Goal: Task Accomplishment & Management: Complete application form

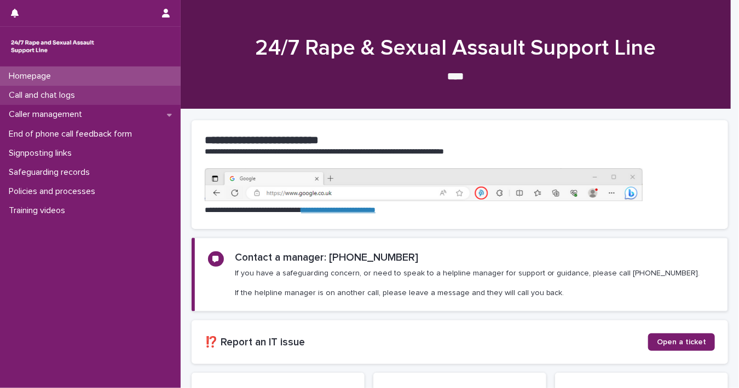
click at [90, 101] on div "Call and chat logs" at bounding box center [90, 95] width 181 height 19
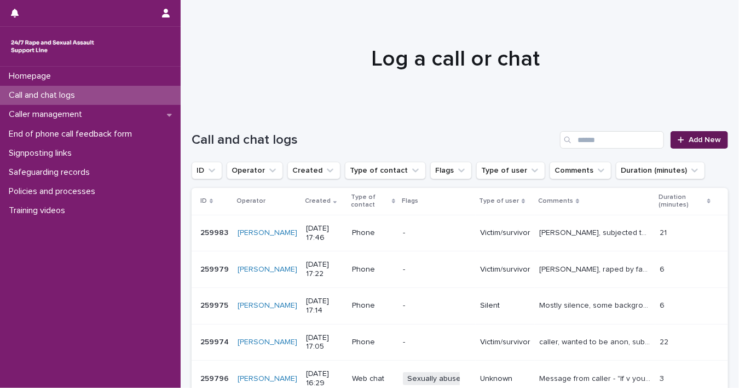
click at [677, 144] on link "Add New" at bounding box center [698, 140] width 57 height 18
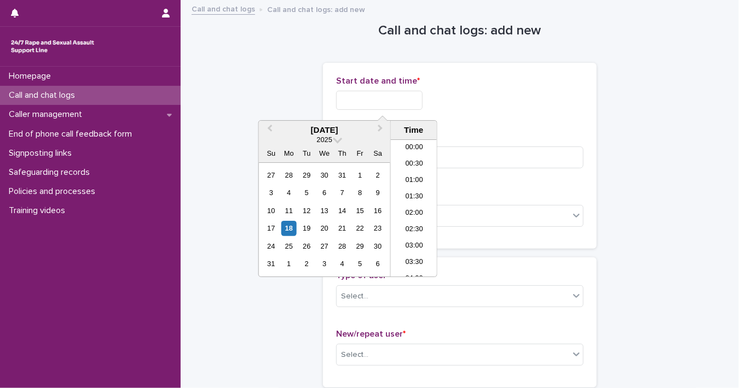
click at [394, 100] on input "text" at bounding box center [379, 100] width 86 height 19
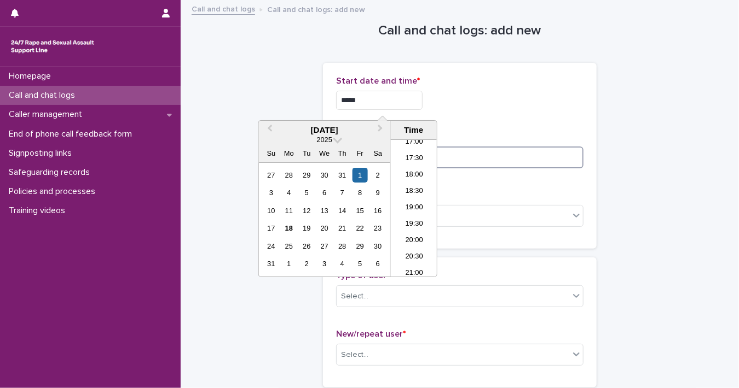
type input "**********"
click at [500, 149] on input at bounding box center [459, 158] width 247 height 22
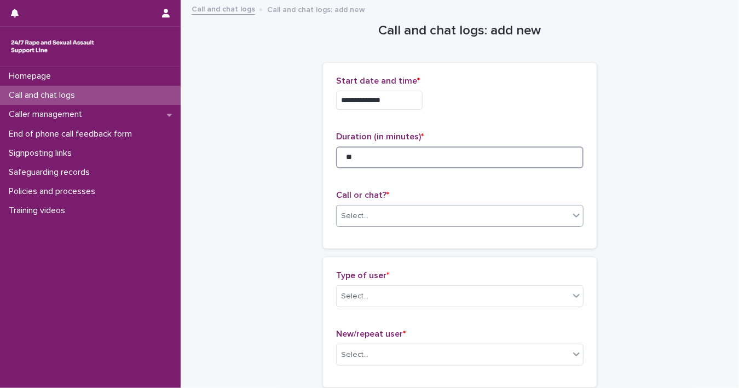
type input "**"
click at [561, 216] on div "Select..." at bounding box center [452, 216] width 233 height 18
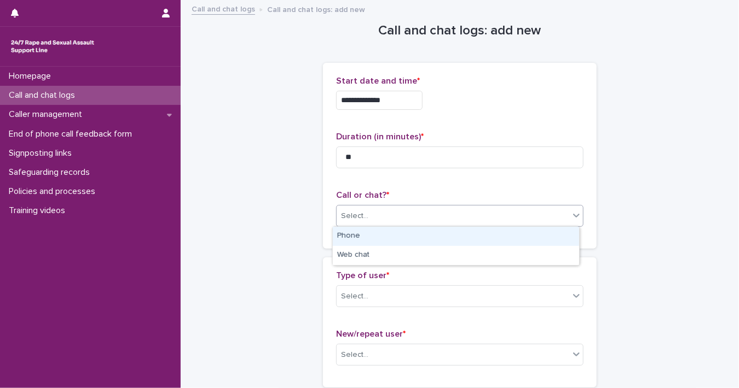
click at [532, 241] on div "Phone" at bounding box center [456, 236] width 246 height 19
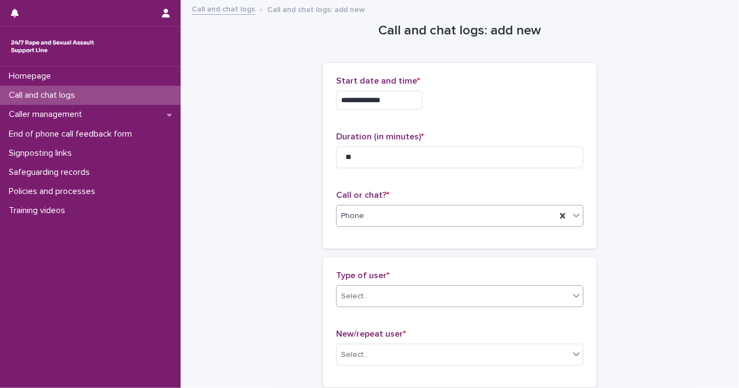
click at [573, 296] on icon at bounding box center [576, 296] width 7 height 4
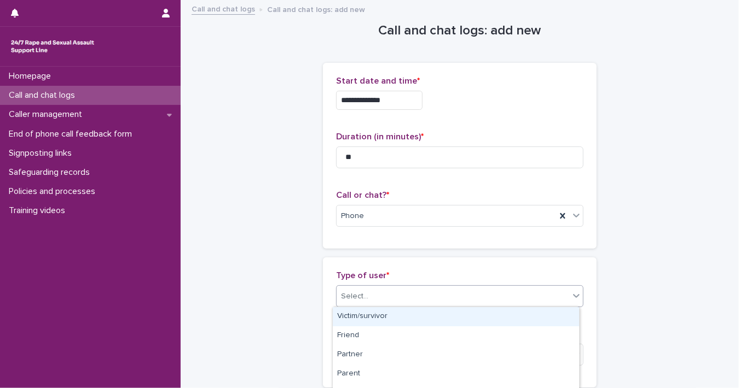
click at [546, 319] on div "Victim/survivor" at bounding box center [456, 316] width 246 height 19
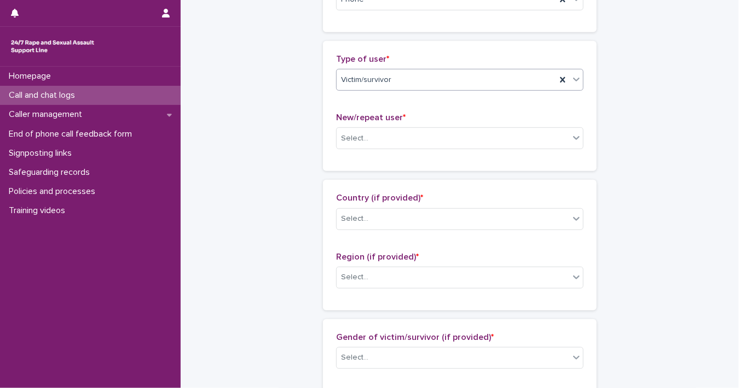
scroll to position [230, 0]
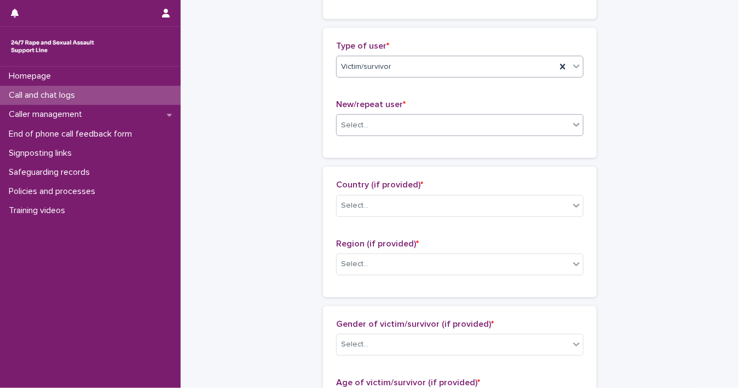
click at [571, 127] on icon at bounding box center [576, 124] width 11 height 11
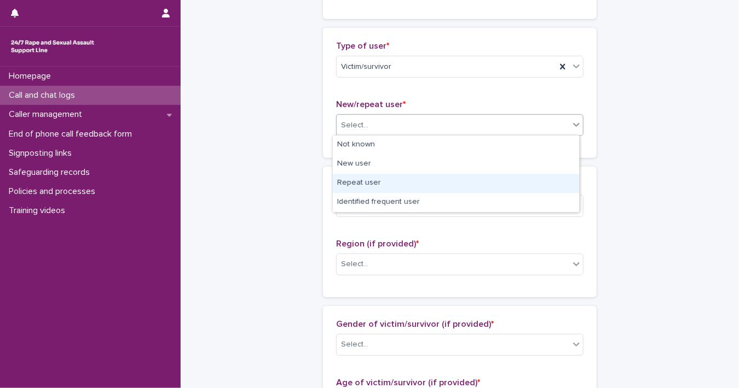
click at [543, 175] on div "Repeat user" at bounding box center [456, 183] width 246 height 19
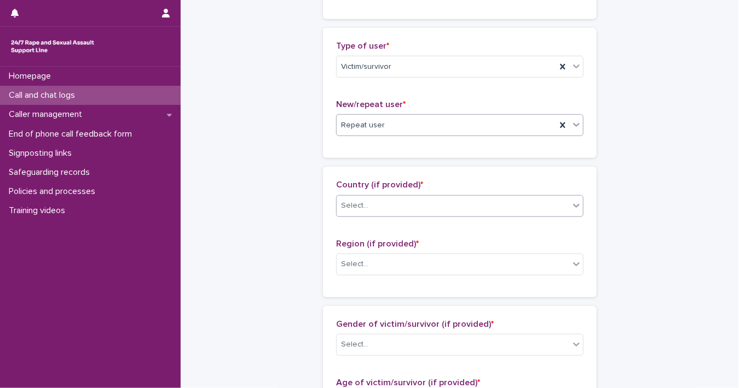
click at [572, 208] on icon at bounding box center [576, 205] width 11 height 11
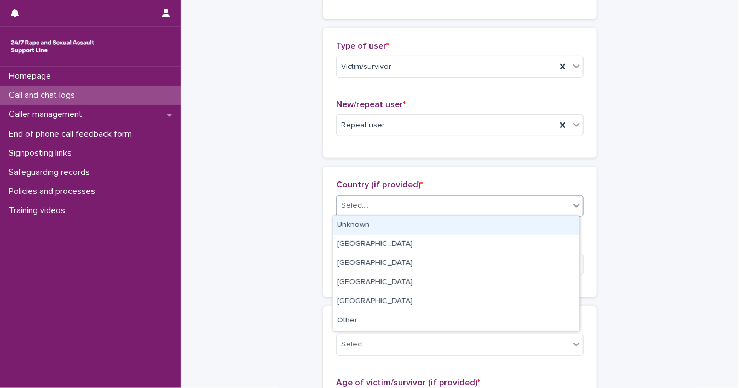
click at [561, 224] on div "Unknown" at bounding box center [456, 225] width 246 height 19
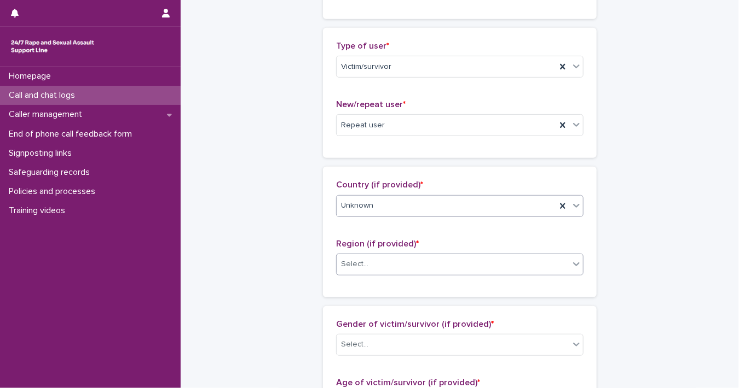
click at [573, 263] on icon at bounding box center [576, 265] width 7 height 4
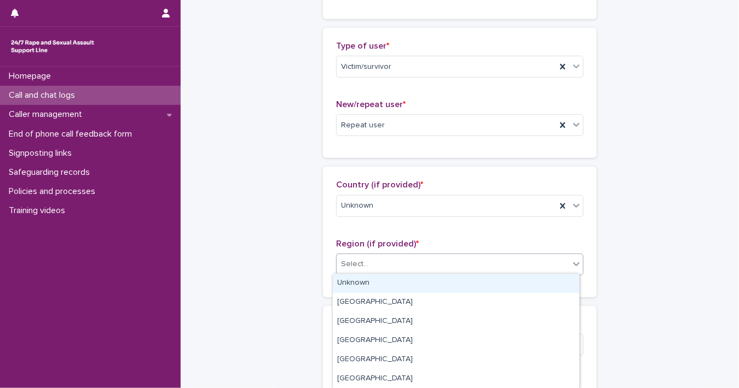
drag, startPoint x: 551, startPoint y: 276, endPoint x: 566, endPoint y: 268, distance: 16.9
click at [551, 276] on div "Unknown" at bounding box center [456, 283] width 246 height 19
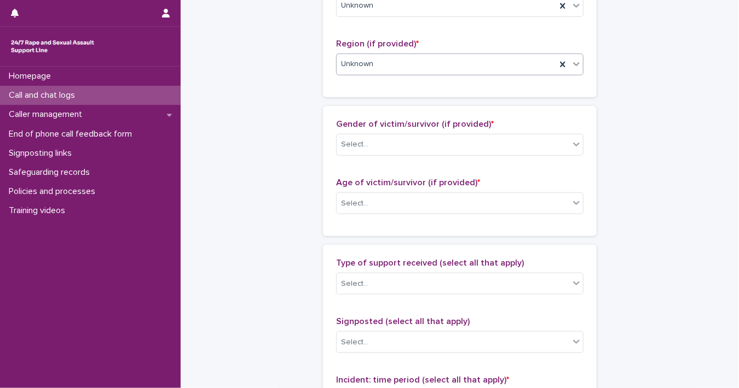
scroll to position [470, 0]
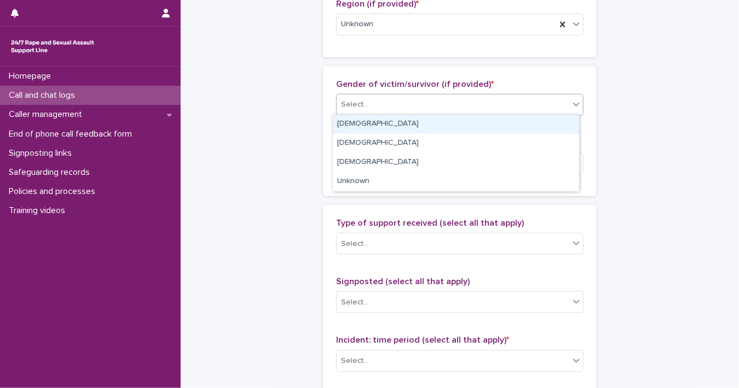
click at [574, 105] on icon at bounding box center [576, 104] width 11 height 11
click at [560, 119] on div "[DEMOGRAPHIC_DATA]" at bounding box center [456, 124] width 246 height 19
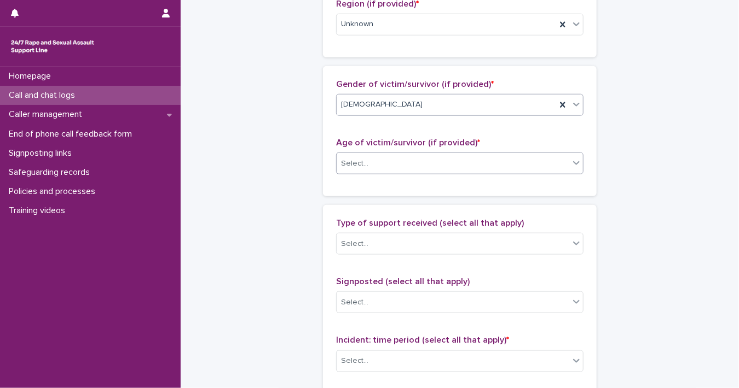
drag, startPoint x: 574, startPoint y: 162, endPoint x: 567, endPoint y: 169, distance: 10.1
click at [574, 162] on icon at bounding box center [576, 163] width 11 height 11
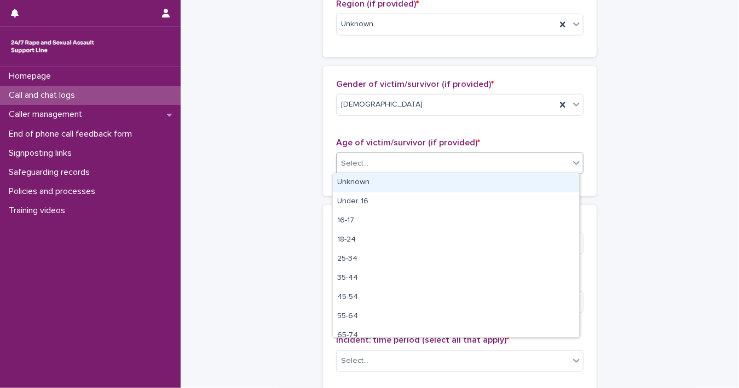
click at [560, 181] on div "Unknown" at bounding box center [456, 182] width 246 height 19
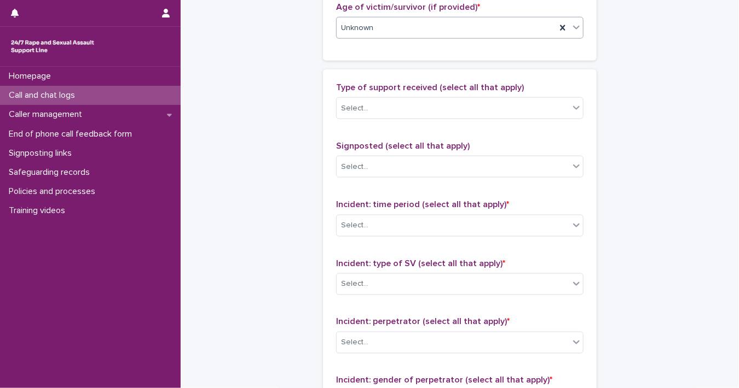
scroll to position [691, 0]
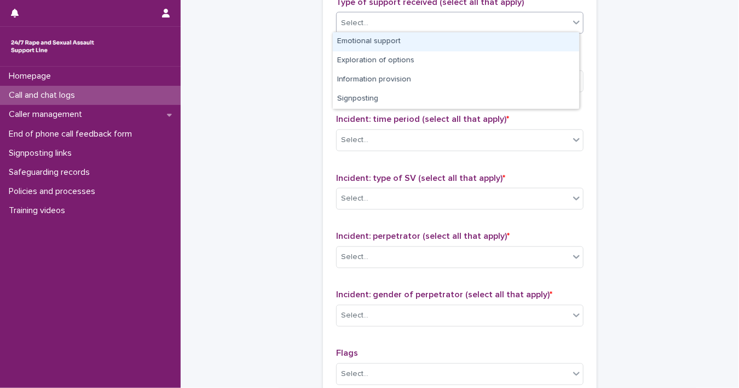
click at [571, 24] on icon at bounding box center [576, 22] width 11 height 11
click at [547, 49] on div "Emotional support" at bounding box center [456, 41] width 246 height 19
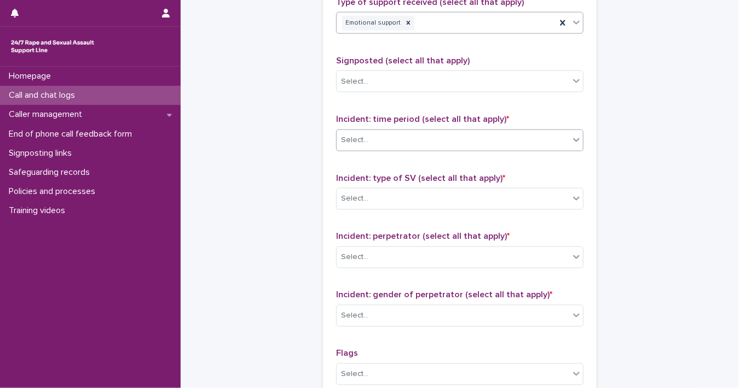
click at [574, 138] on icon at bounding box center [576, 140] width 11 height 11
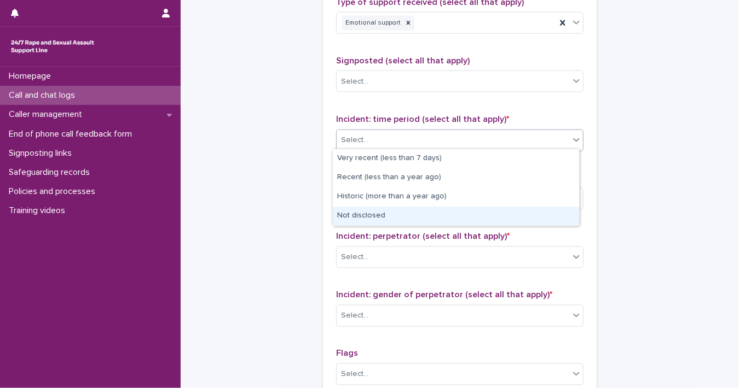
click at [555, 211] on div "Not disclosed" at bounding box center [456, 216] width 246 height 19
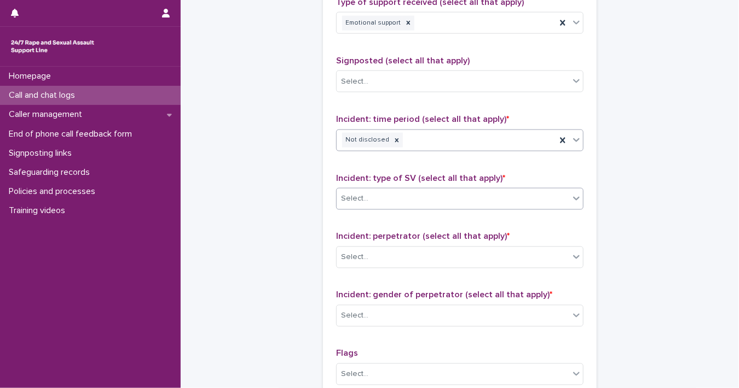
click at [571, 200] on icon at bounding box center [576, 198] width 11 height 11
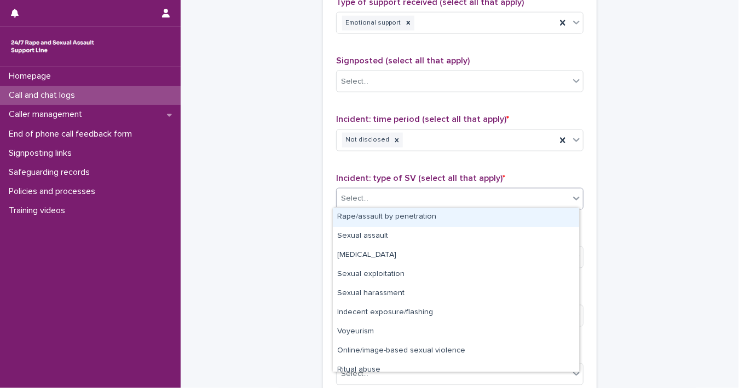
click at [560, 219] on div "Rape/assault by penetration" at bounding box center [456, 217] width 246 height 19
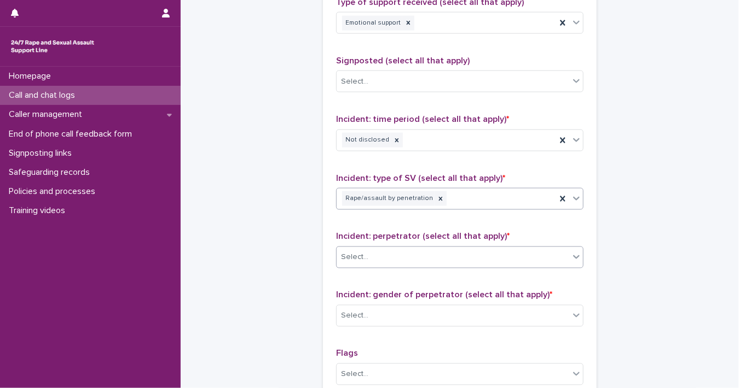
click at [572, 253] on icon at bounding box center [576, 257] width 11 height 11
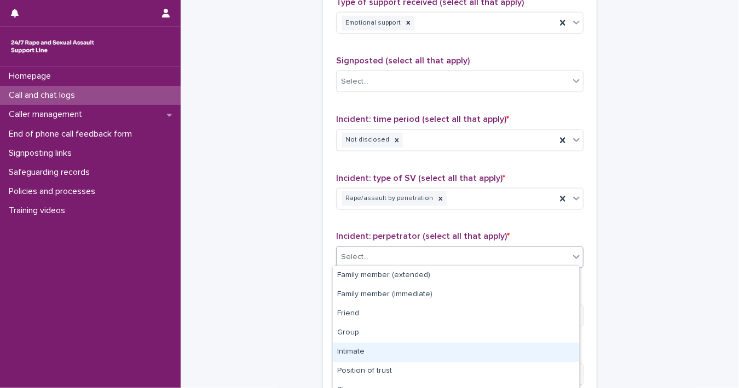
click at [535, 351] on div "Intimate" at bounding box center [456, 352] width 246 height 19
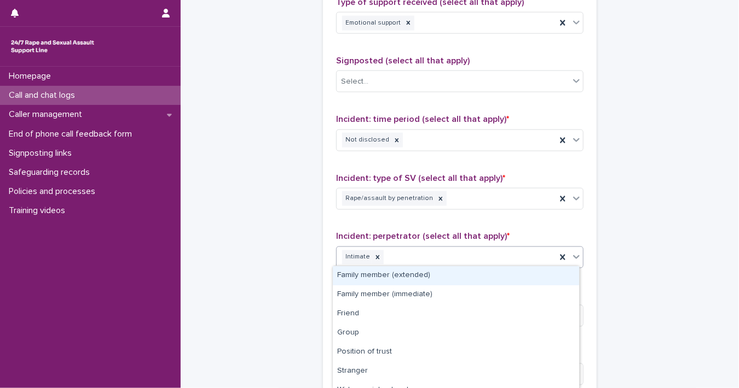
click at [571, 259] on icon at bounding box center [576, 257] width 11 height 11
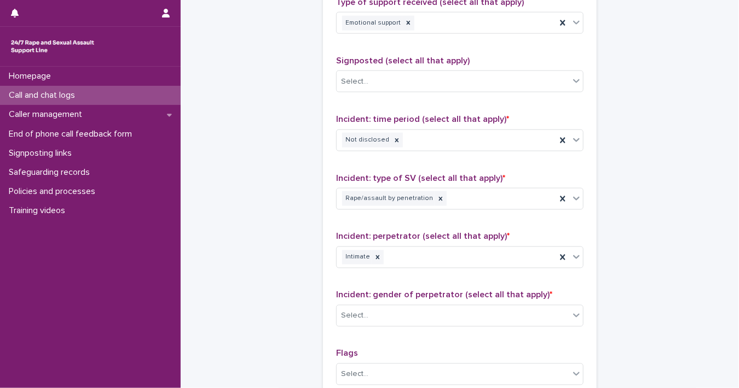
click at [563, 317] on div "Select..." at bounding box center [452, 316] width 233 height 18
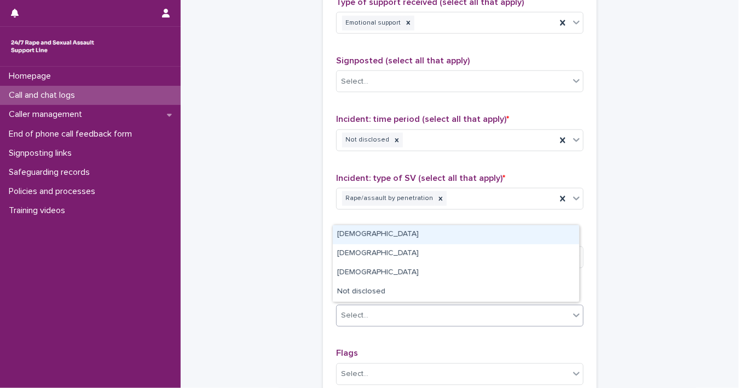
click at [479, 240] on div "[DEMOGRAPHIC_DATA]" at bounding box center [456, 234] width 246 height 19
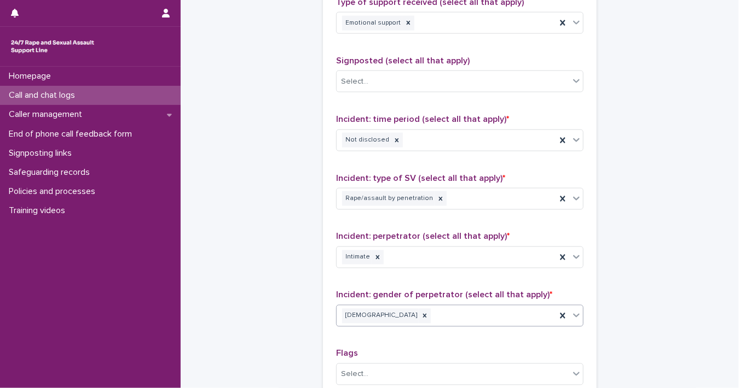
scroll to position [879, 0]
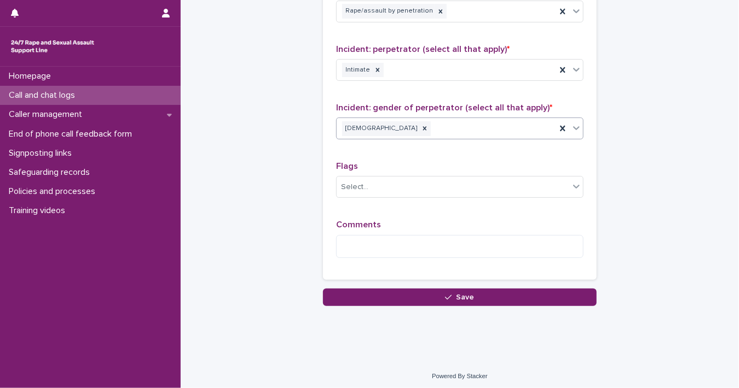
click at [579, 187] on div "Type of support received (select all that apply) Emotional support Signposted (…" at bounding box center [460, 38] width 274 height 484
click at [571, 186] on icon at bounding box center [576, 186] width 11 height 11
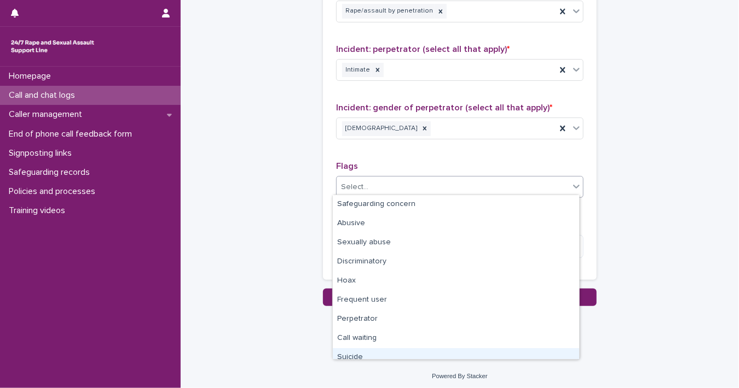
click at [498, 352] on div "Suicide" at bounding box center [456, 358] width 246 height 19
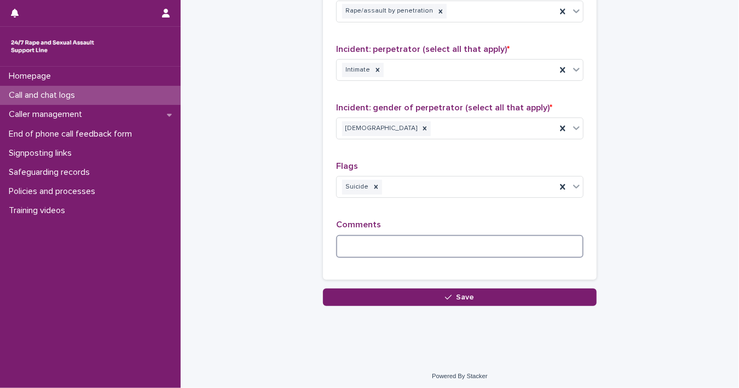
click at [444, 242] on textarea at bounding box center [459, 247] width 247 height 24
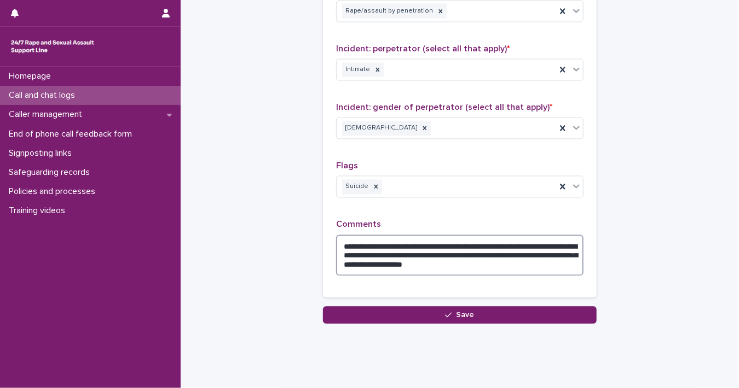
click at [450, 252] on textarea "**********" at bounding box center [459, 256] width 247 height 42
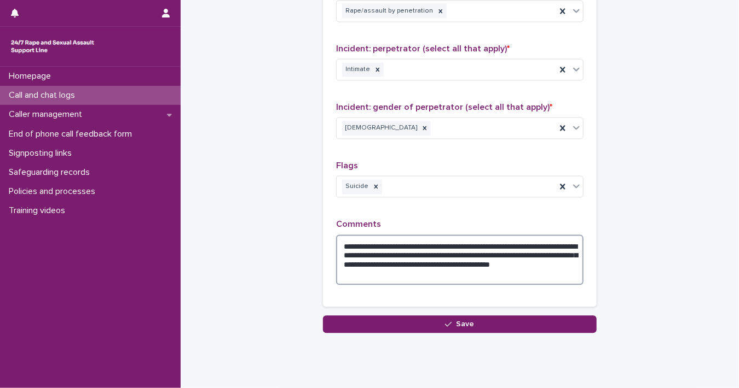
drag, startPoint x: 339, startPoint y: 242, endPoint x: 405, endPoint y: 272, distance: 72.2
click at [405, 272] on textarea "**********" at bounding box center [459, 260] width 247 height 51
type textarea "**********"
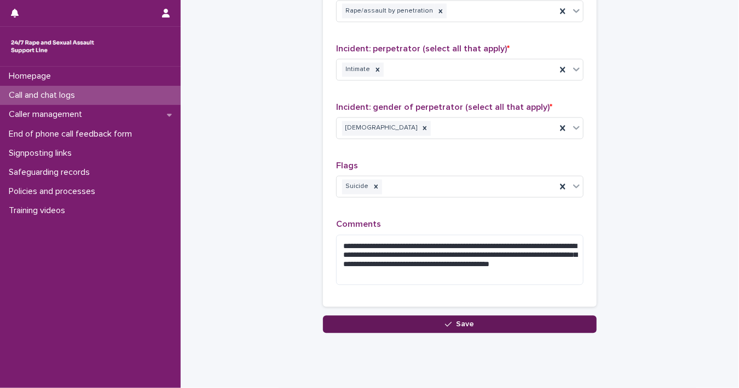
click at [521, 327] on button "Save" at bounding box center [460, 325] width 274 height 18
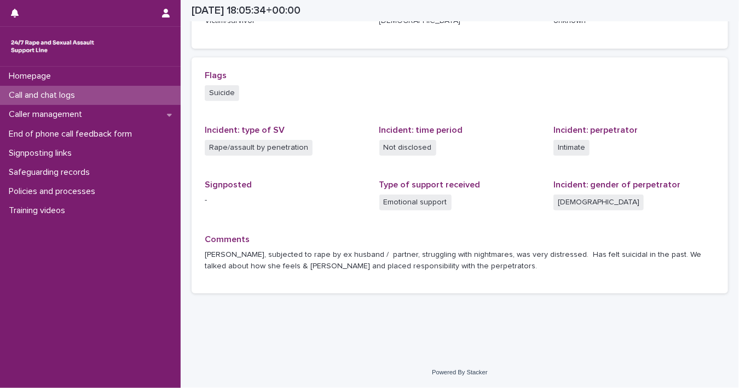
scroll to position [210, 0]
click at [24, 71] on p "Homepage" at bounding box center [31, 76] width 55 height 10
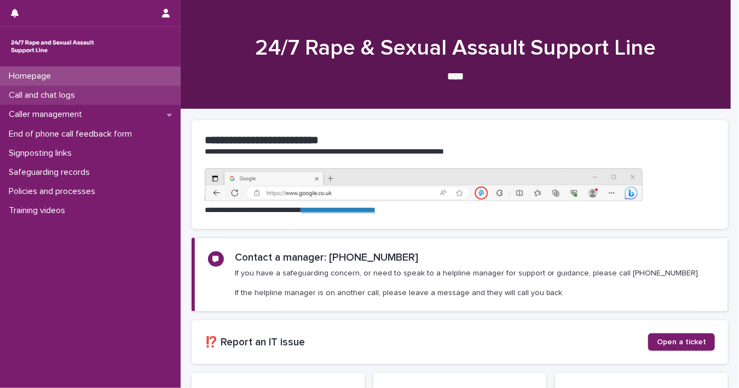
click at [31, 96] on p "Call and chat logs" at bounding box center [43, 95] width 79 height 10
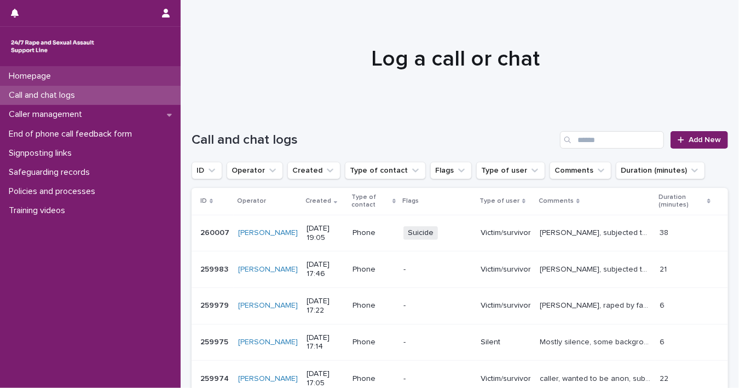
click at [100, 77] on div "Homepage" at bounding box center [90, 76] width 181 height 19
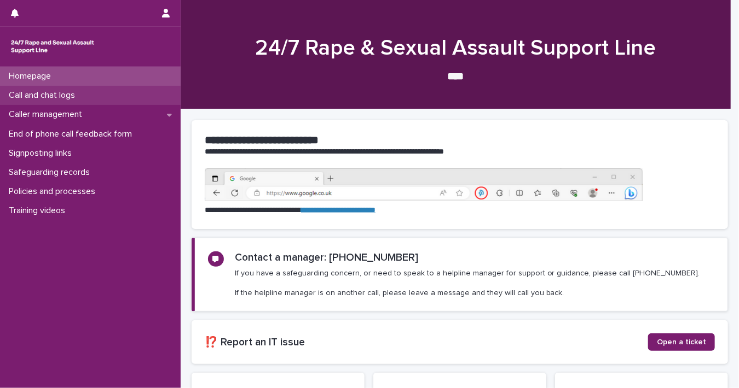
click at [100, 97] on div "Call and chat logs" at bounding box center [90, 95] width 181 height 19
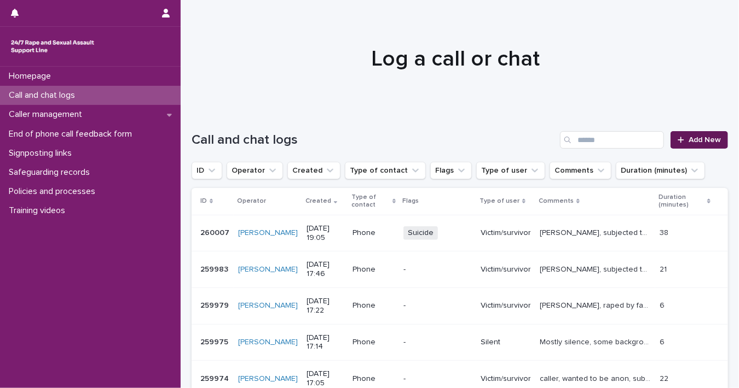
click at [698, 137] on span "Add New" at bounding box center [704, 140] width 32 height 8
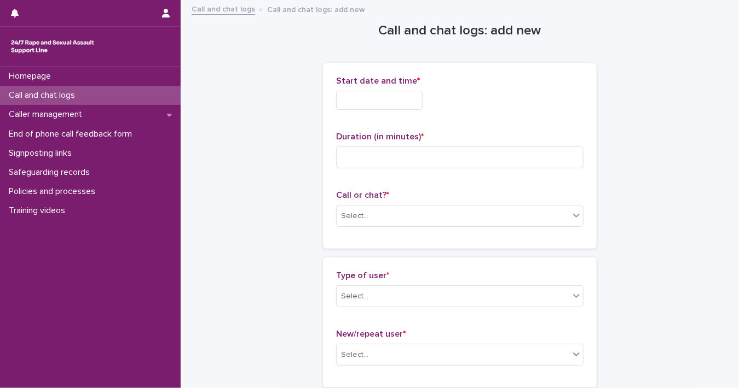
click at [408, 102] on input "text" at bounding box center [379, 100] width 86 height 19
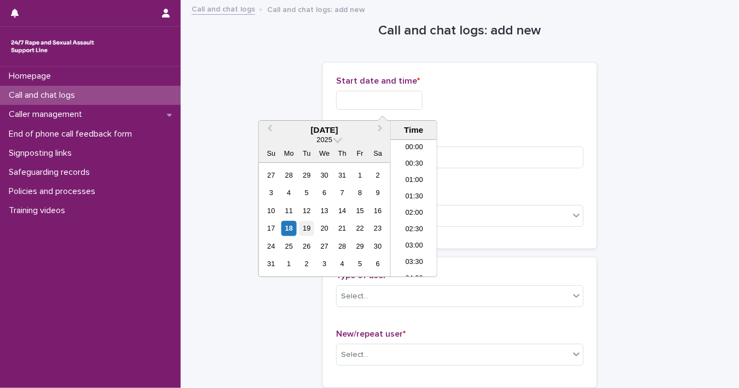
scroll to position [580, 0]
click at [290, 231] on div "18" at bounding box center [288, 228] width 15 height 15
drag, startPoint x: 375, startPoint y: 99, endPoint x: 458, endPoint y: 100, distance: 83.2
click at [458, 100] on div "**********" at bounding box center [459, 100] width 247 height 19
click at [399, 101] on input "**********" at bounding box center [379, 100] width 86 height 19
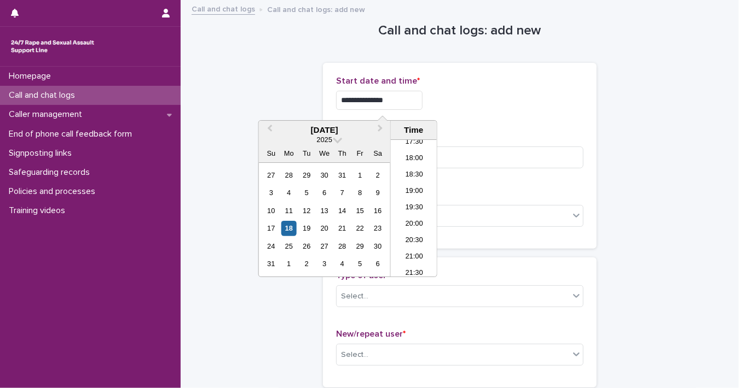
drag, startPoint x: 374, startPoint y: 98, endPoint x: 515, endPoint y: 103, distance: 141.2
click at [515, 103] on div "**********" at bounding box center [459, 100] width 247 height 19
type input "**********"
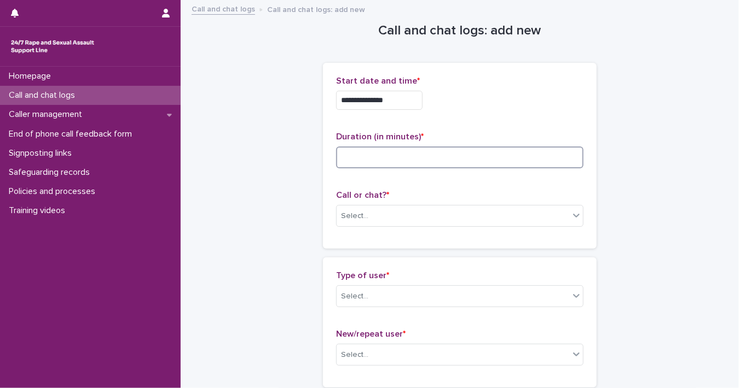
click at [509, 155] on input at bounding box center [459, 158] width 247 height 22
type input "**"
click at [550, 216] on div "Select..." at bounding box center [452, 216] width 233 height 18
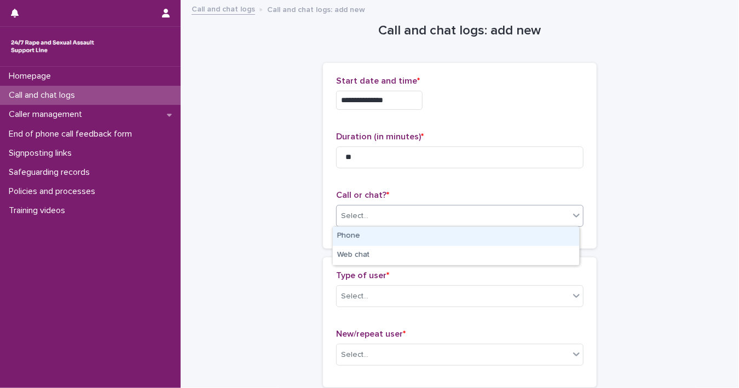
click at [527, 236] on div "Phone" at bounding box center [456, 236] width 246 height 19
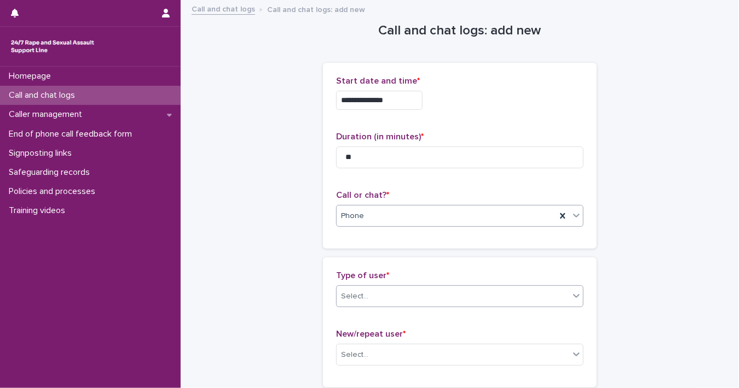
click at [571, 299] on icon at bounding box center [576, 296] width 11 height 11
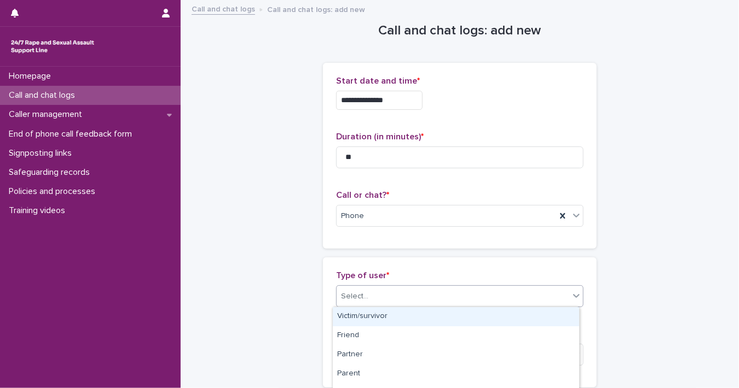
click at [557, 316] on div "Victim/survivor" at bounding box center [456, 316] width 246 height 19
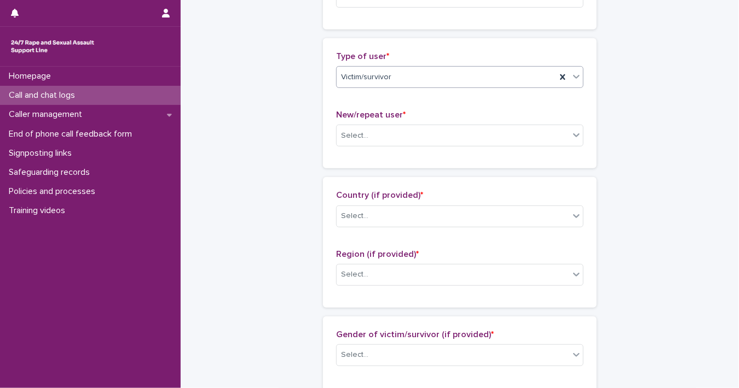
scroll to position [233, 0]
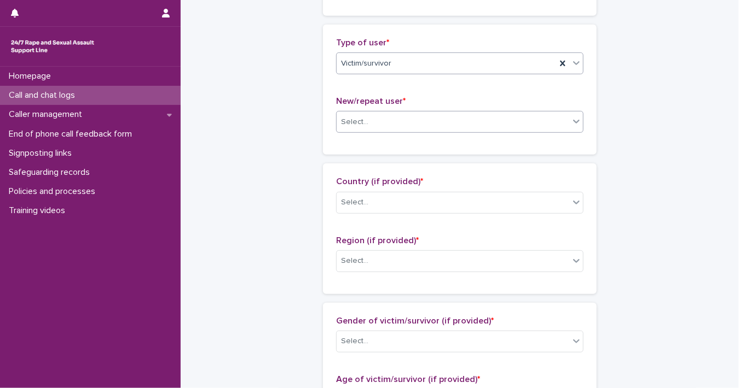
click at [554, 128] on div "Select..." at bounding box center [452, 122] width 233 height 18
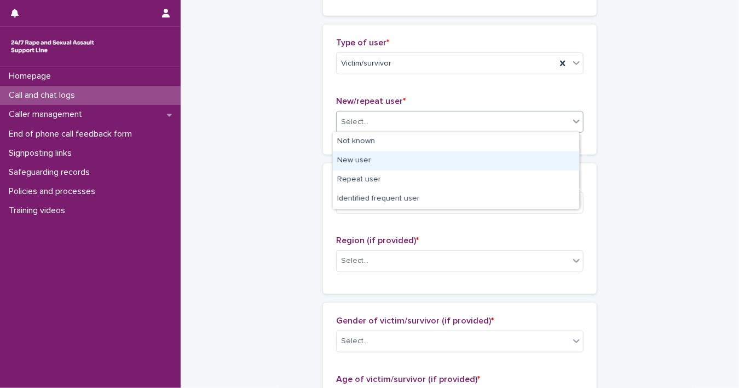
click at [535, 158] on div "New user" at bounding box center [456, 161] width 246 height 19
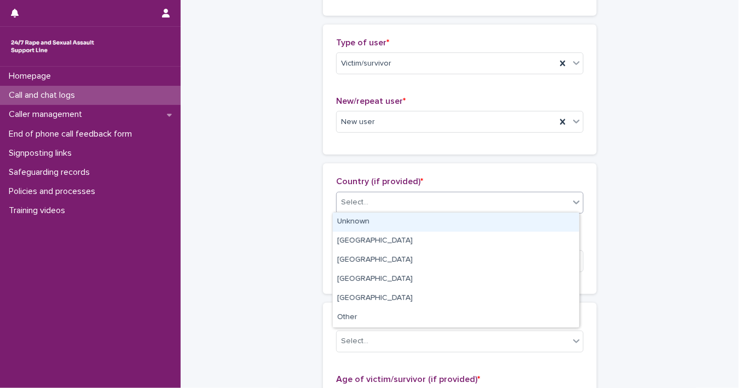
click at [575, 200] on icon at bounding box center [576, 202] width 11 height 11
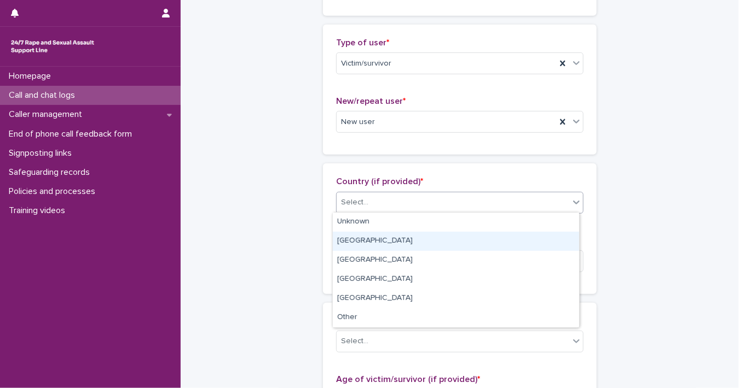
click at [565, 239] on div "[GEOGRAPHIC_DATA]" at bounding box center [456, 241] width 246 height 19
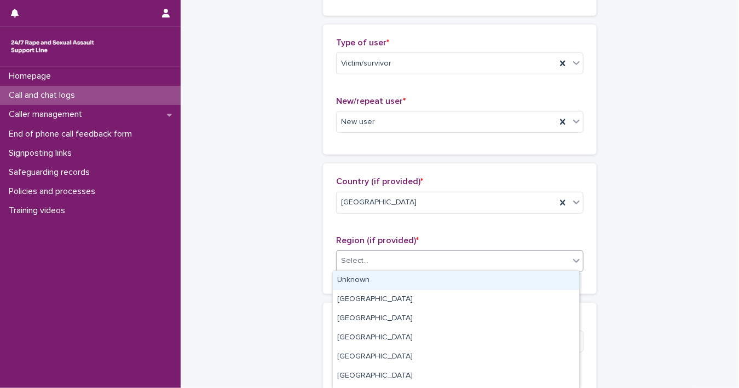
click at [572, 266] on div at bounding box center [576, 261] width 13 height 20
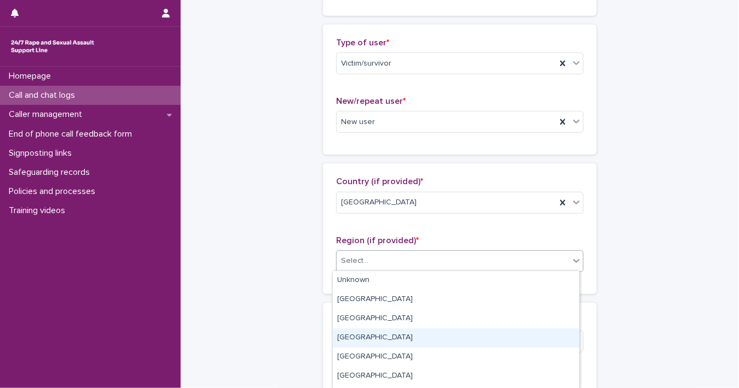
click at [553, 333] on div "[GEOGRAPHIC_DATA]" at bounding box center [456, 338] width 246 height 19
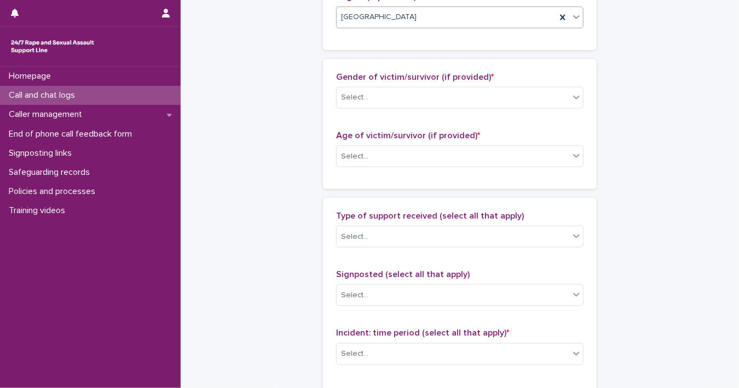
scroll to position [488, 0]
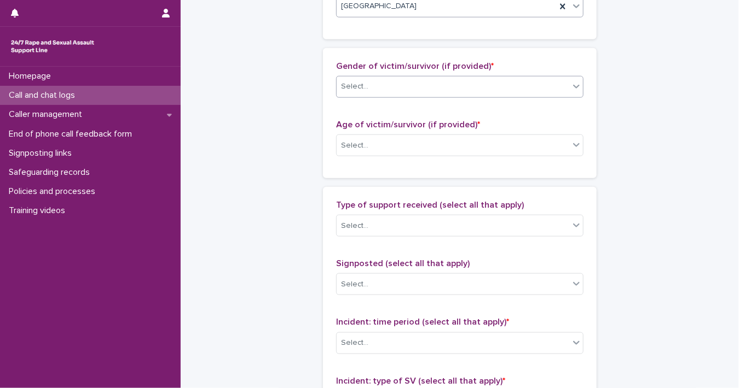
click at [562, 88] on div "Select..." at bounding box center [452, 87] width 233 height 18
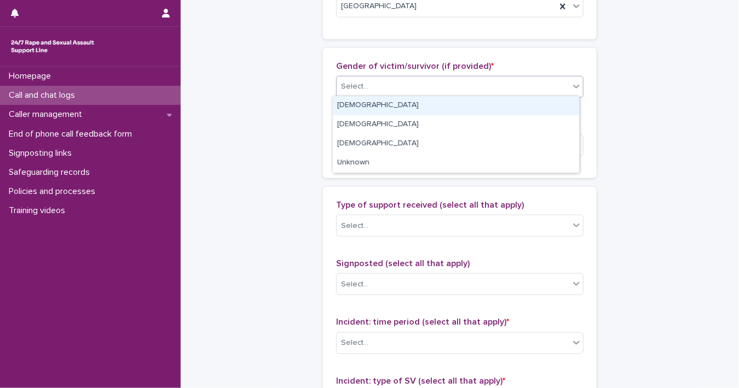
click at [559, 99] on div "[DEMOGRAPHIC_DATA]" at bounding box center [456, 105] width 246 height 19
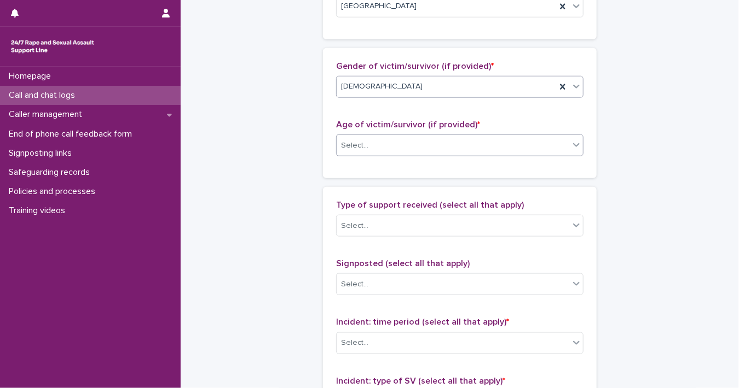
click at [571, 141] on icon at bounding box center [576, 145] width 11 height 11
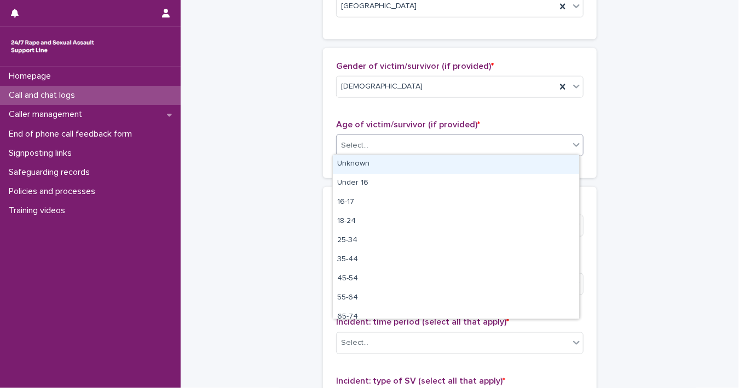
click at [560, 170] on div "Unknown" at bounding box center [456, 164] width 246 height 19
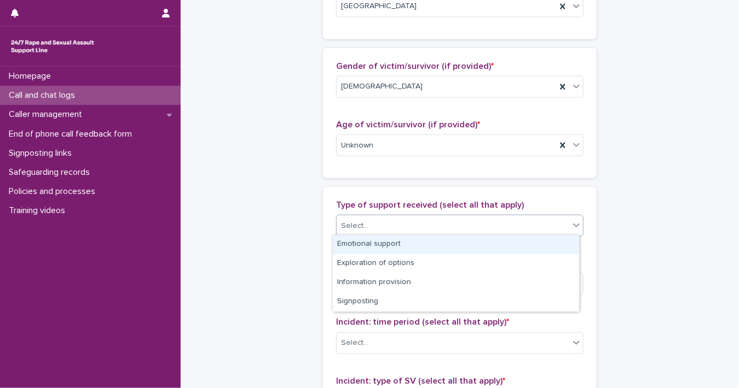
click at [571, 222] on icon at bounding box center [576, 225] width 11 height 11
click at [557, 240] on div "Emotional support" at bounding box center [456, 244] width 246 height 19
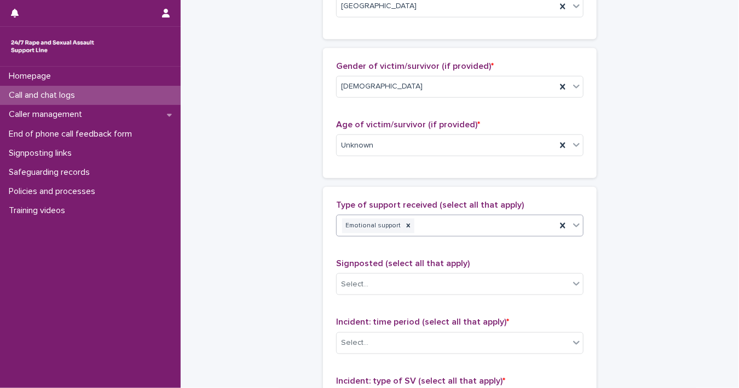
click at [574, 225] on icon at bounding box center [576, 225] width 11 height 11
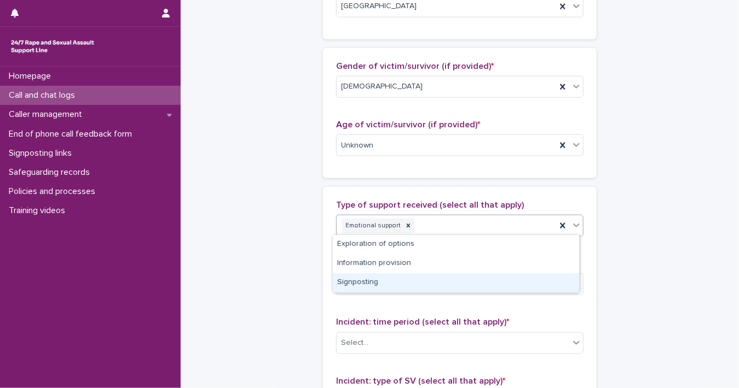
drag, startPoint x: 554, startPoint y: 260, endPoint x: 556, endPoint y: 268, distance: 7.4
click at [557, 284] on div "Signposting" at bounding box center [456, 283] width 246 height 19
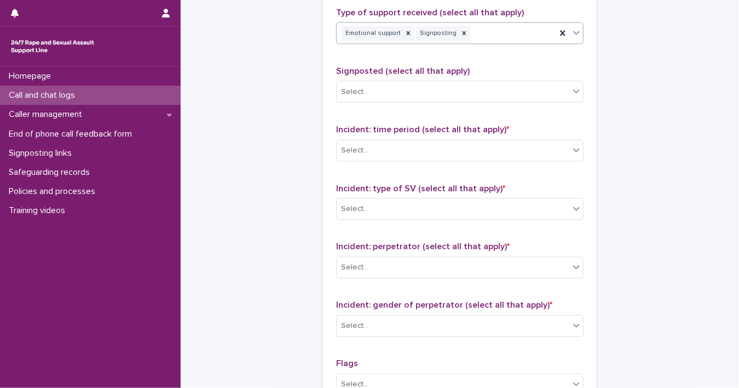
scroll to position [689, 0]
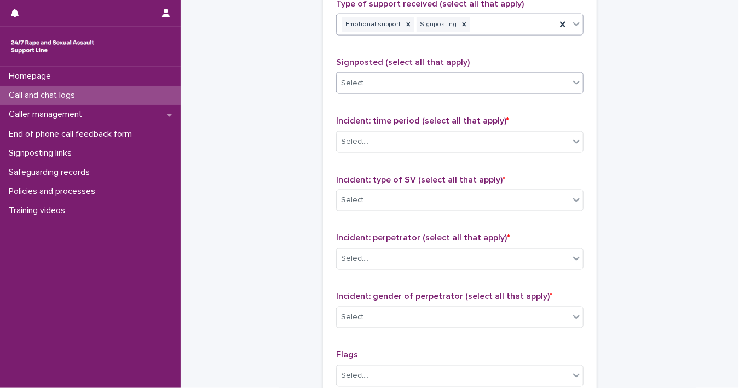
click at [544, 77] on div "Select..." at bounding box center [452, 83] width 233 height 18
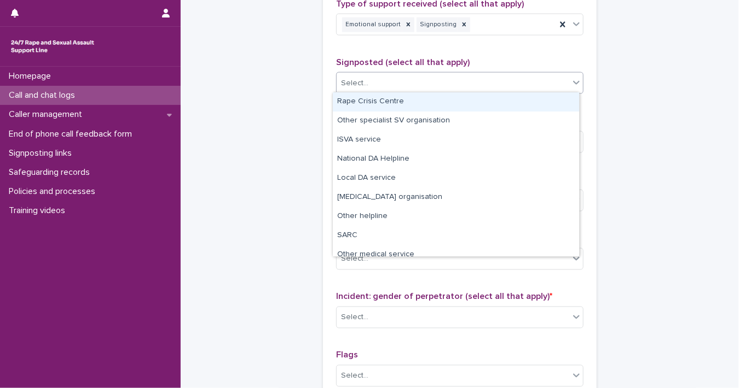
click at [514, 102] on div "Rape Crisis Centre" at bounding box center [456, 101] width 246 height 19
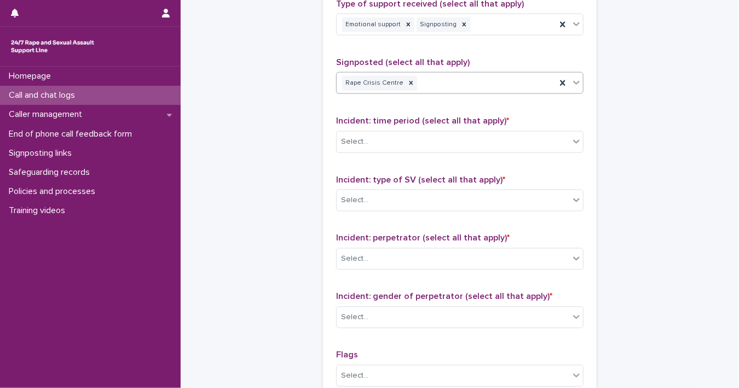
click at [571, 82] on icon at bounding box center [576, 82] width 11 height 11
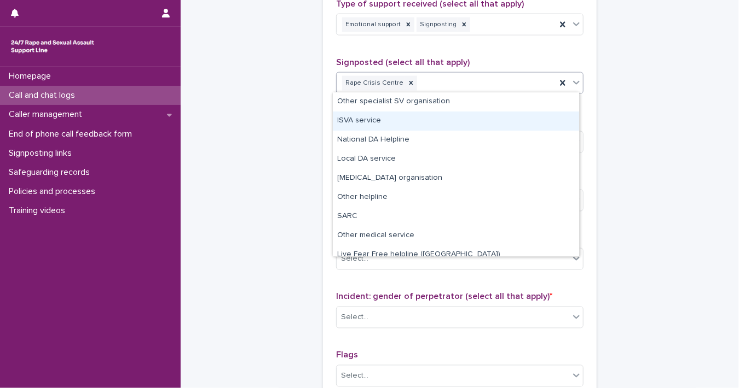
click at [530, 125] on div "ISVA service" at bounding box center [456, 121] width 246 height 19
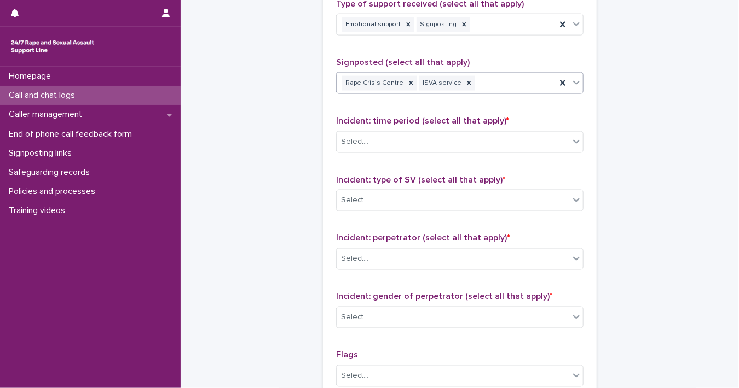
click at [573, 84] on icon at bounding box center [576, 82] width 11 height 11
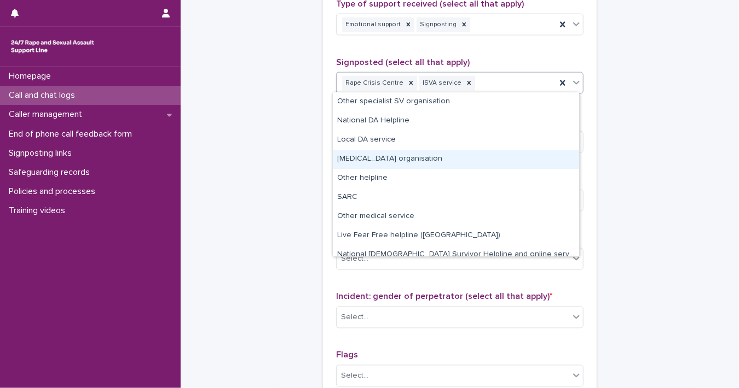
scroll to position [27, 0]
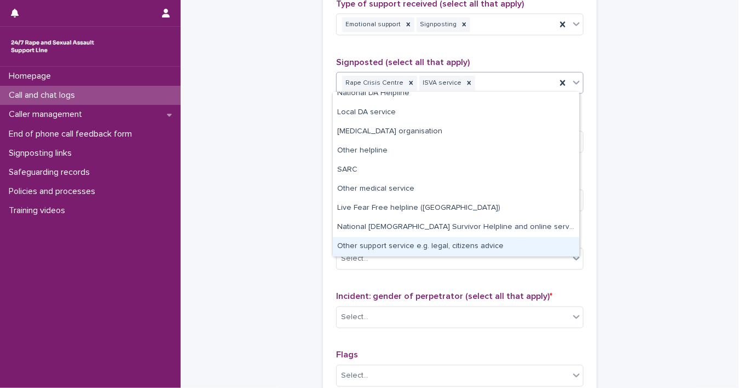
click at [510, 243] on div "Other support service e.g. legal, citizens advice" at bounding box center [456, 246] width 246 height 19
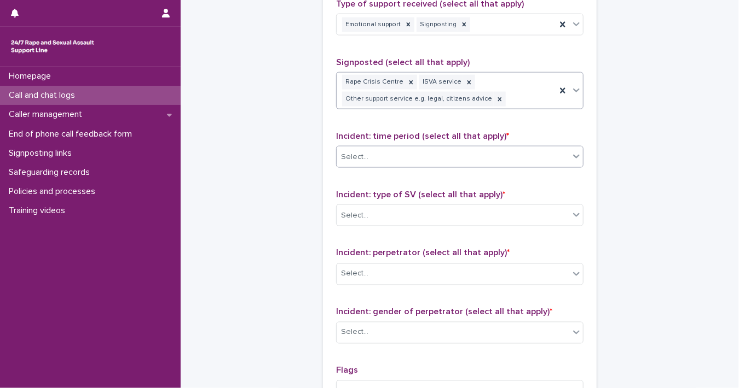
click at [571, 156] on icon at bounding box center [576, 156] width 11 height 11
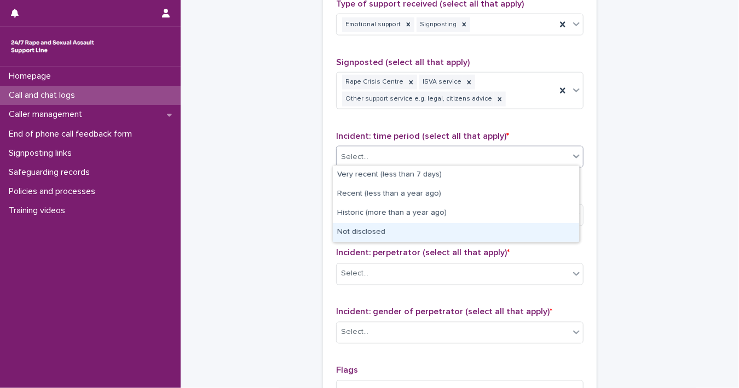
click at [534, 230] on div "Not disclosed" at bounding box center [456, 232] width 246 height 19
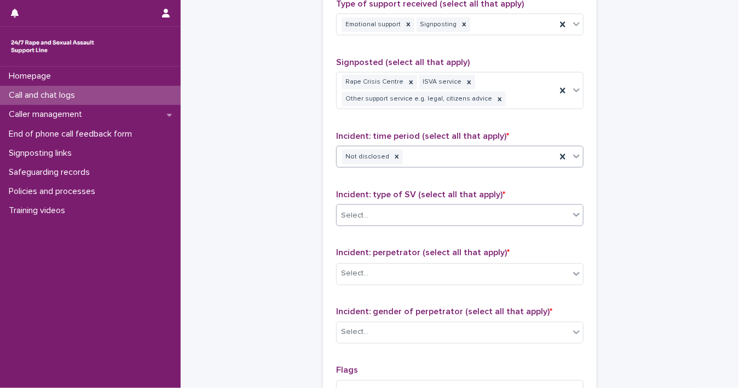
click at [571, 211] on icon at bounding box center [576, 215] width 11 height 11
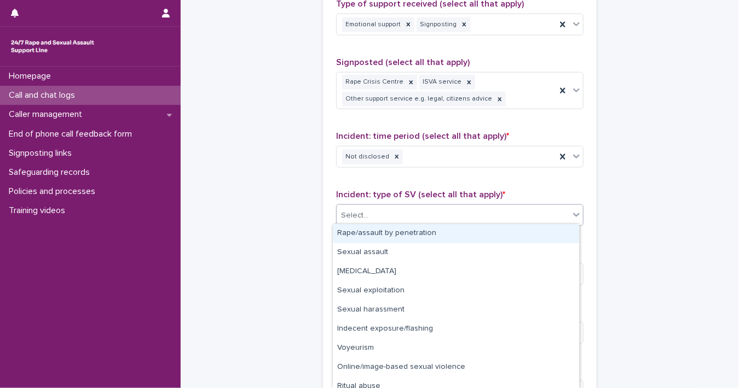
click at [547, 235] on div "Rape/assault by penetration" at bounding box center [456, 233] width 246 height 19
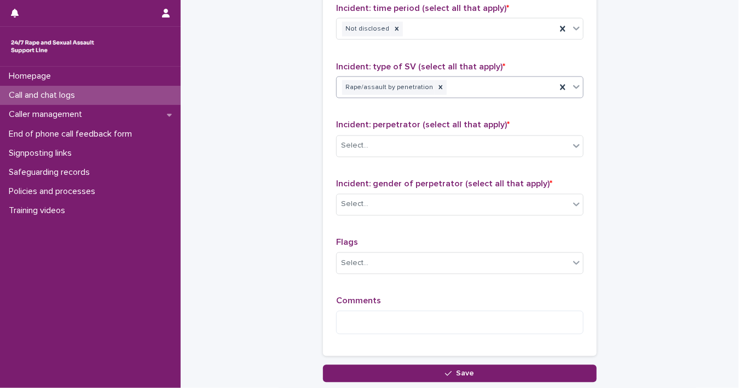
scroll to position [894, 0]
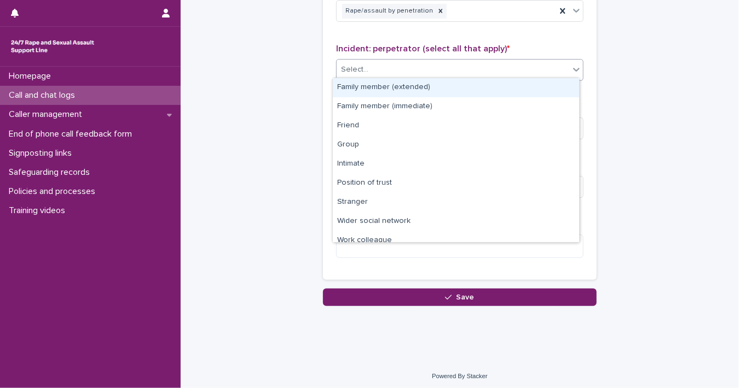
click at [575, 69] on icon at bounding box center [576, 69] width 11 height 11
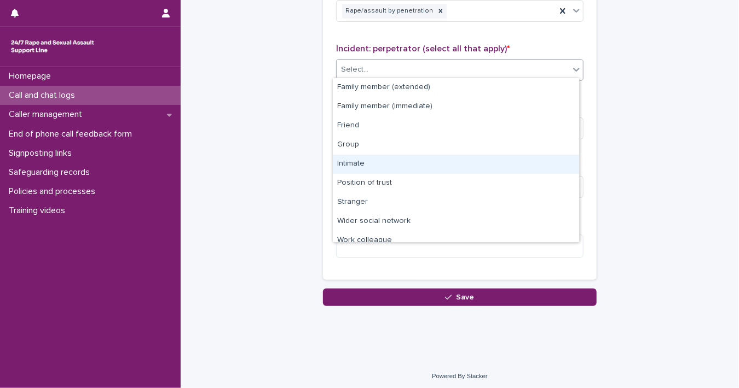
drag, startPoint x: 544, startPoint y: 153, endPoint x: 545, endPoint y: 159, distance: 6.6
click at [545, 159] on div "Intimate" at bounding box center [456, 164] width 246 height 19
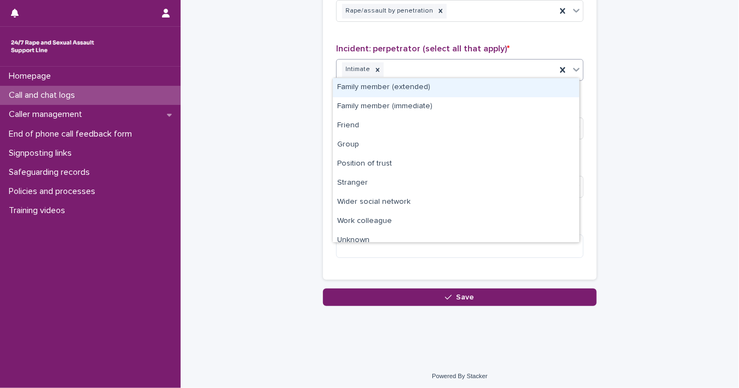
click at [572, 72] on div at bounding box center [576, 70] width 13 height 20
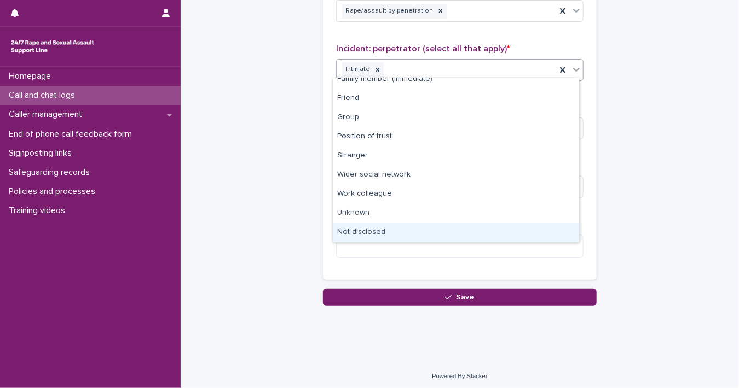
click at [558, 233] on div "Not disclosed" at bounding box center [456, 232] width 246 height 19
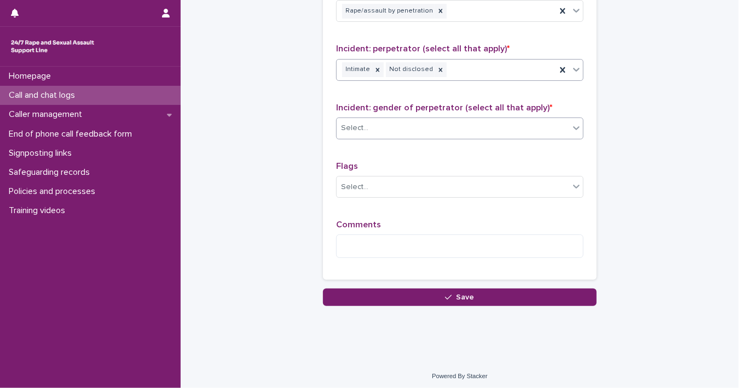
click at [573, 126] on icon at bounding box center [576, 128] width 7 height 4
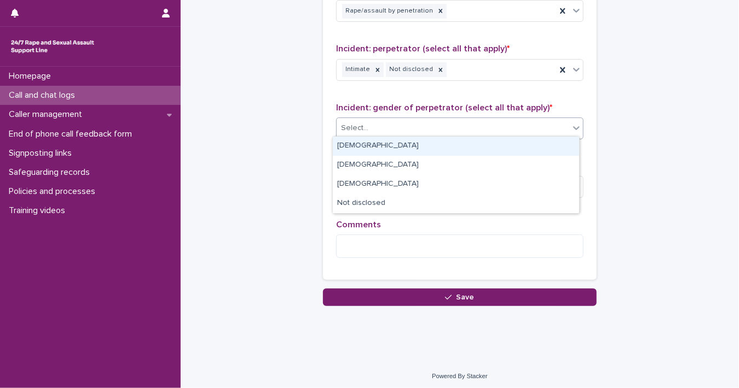
click at [538, 141] on div "[DEMOGRAPHIC_DATA]" at bounding box center [456, 146] width 246 height 19
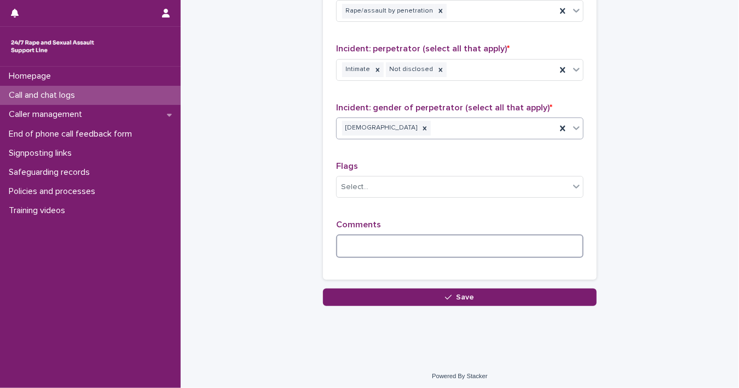
click at [422, 247] on textarea at bounding box center [459, 247] width 247 height 24
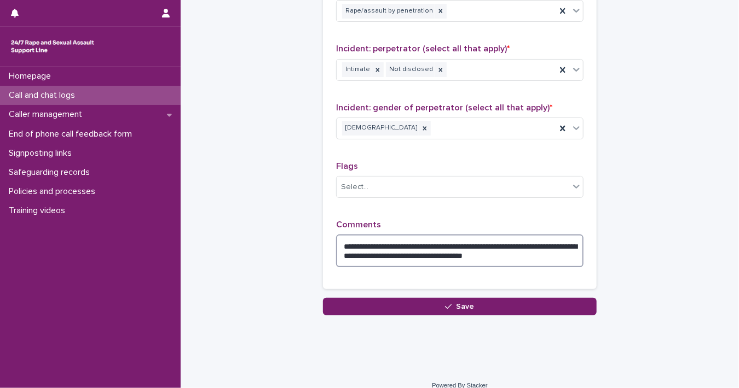
click at [411, 252] on textarea "**********" at bounding box center [459, 251] width 247 height 33
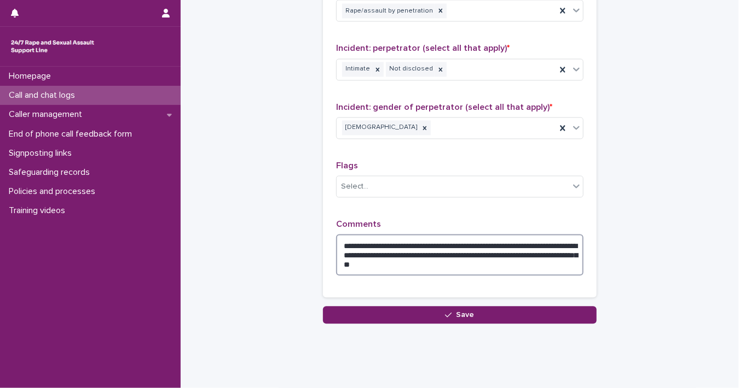
click at [484, 263] on textarea "**********" at bounding box center [459, 256] width 247 height 42
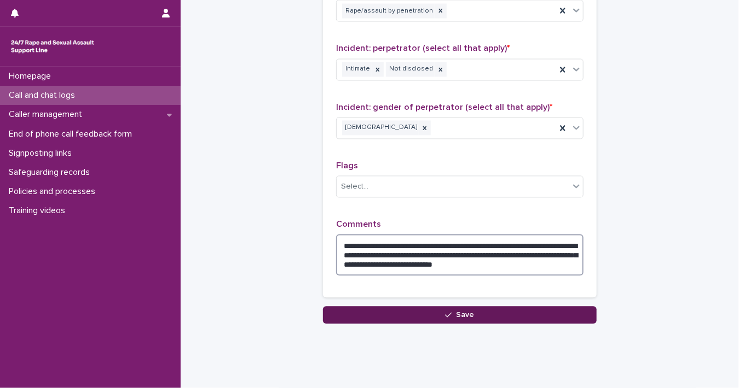
type textarea "**********"
click at [416, 313] on button "Save" at bounding box center [460, 316] width 274 height 18
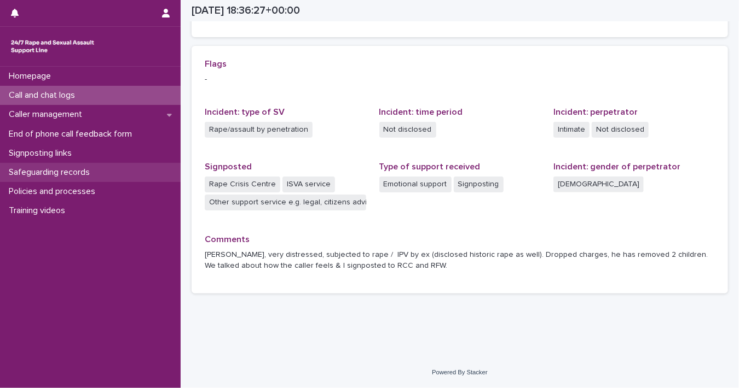
scroll to position [222, 0]
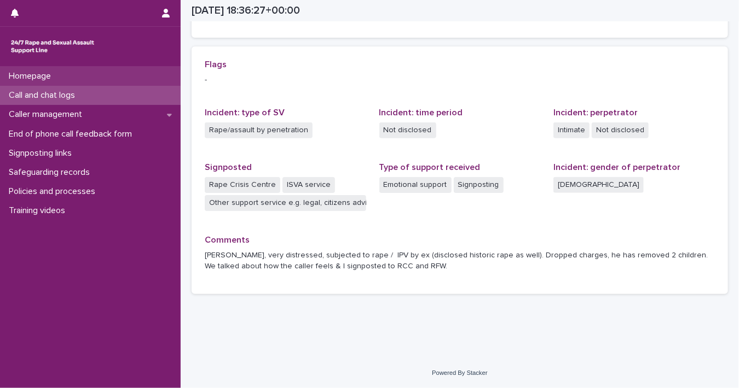
click at [35, 74] on p "Homepage" at bounding box center [31, 76] width 55 height 10
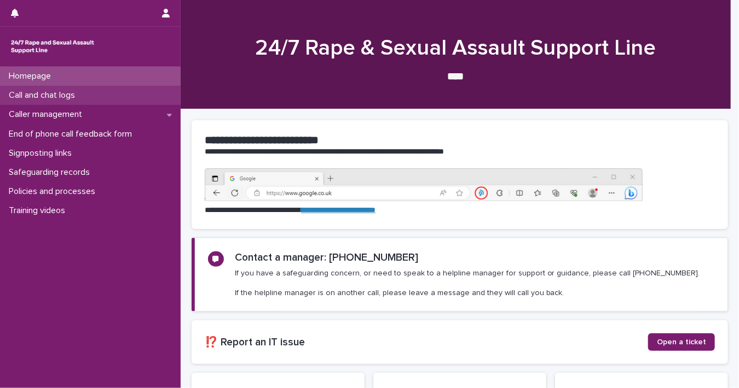
click at [35, 94] on p "Call and chat logs" at bounding box center [43, 95] width 79 height 10
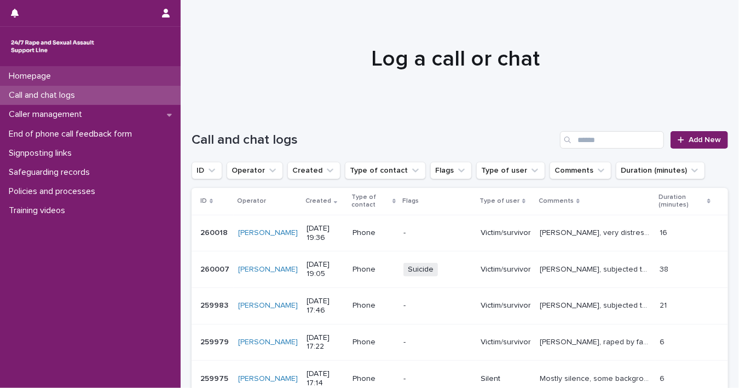
click at [120, 77] on div "Homepage" at bounding box center [90, 76] width 181 height 19
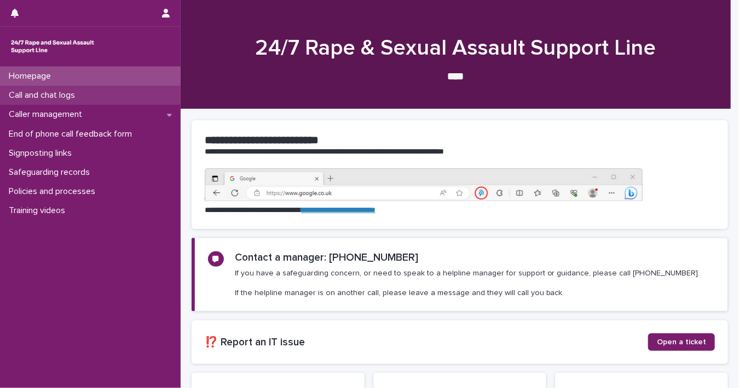
click at [109, 101] on div "Call and chat logs" at bounding box center [90, 95] width 181 height 19
